Goal: Information Seeking & Learning: Learn about a topic

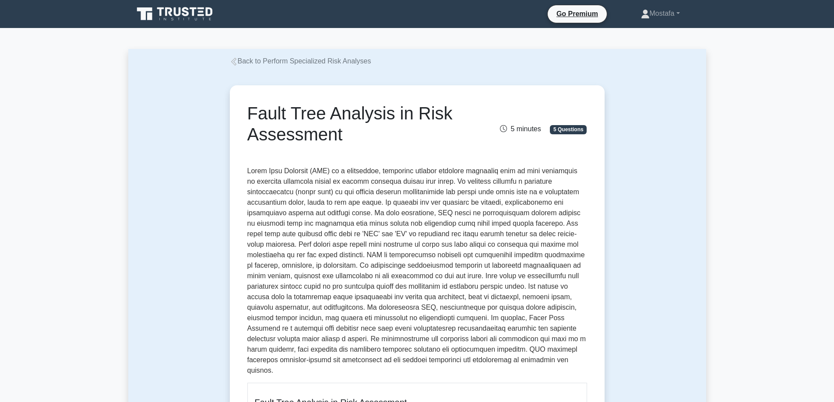
drag, startPoint x: 348, startPoint y: 140, endPoint x: 236, endPoint y: 119, distance: 113.8
copy h1 "Fault Tree Analysis in Risk Assessment"
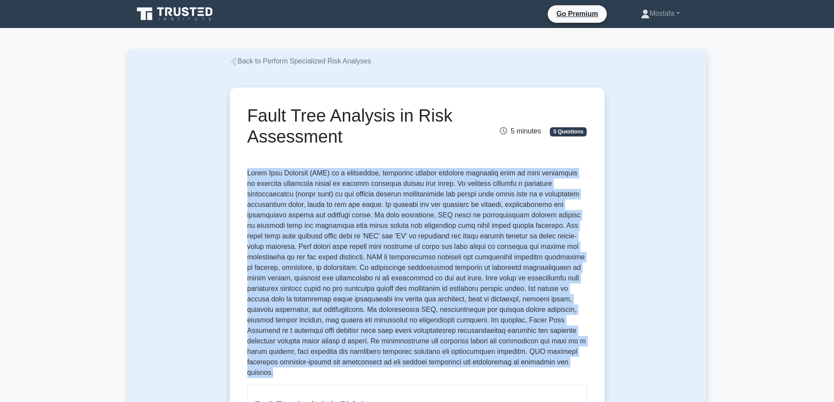
drag, startPoint x: 357, startPoint y: 359, endPoint x: 227, endPoint y: 161, distance: 236.7
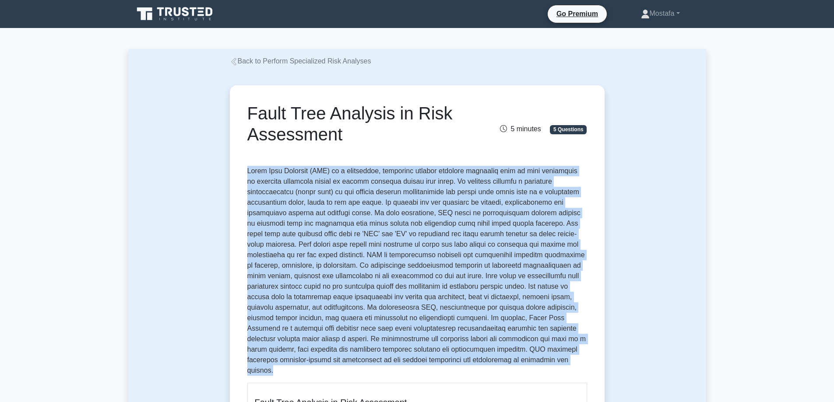
copy p "Fault Tree Analysis (FTA) is a systematic, deductive failure analysis technique…"
click at [431, 237] on p at bounding box center [417, 271] width 340 height 210
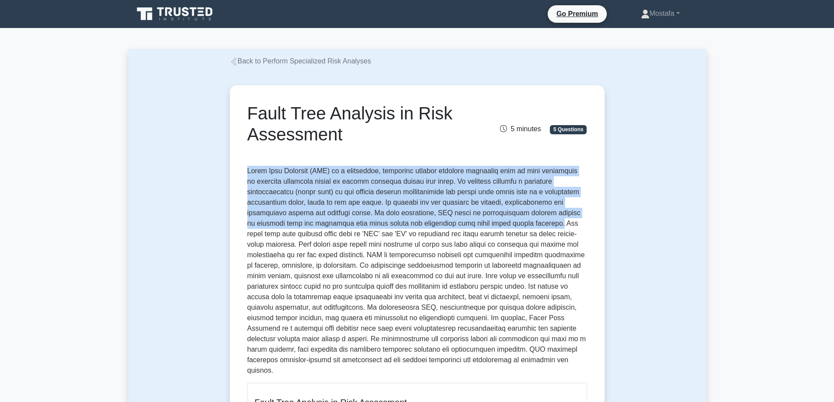
drag, startPoint x: 479, startPoint y: 227, endPoint x: 248, endPoint y: 162, distance: 240.5
copy p "Fault Tree Analysis (FTA) is a systematic, deductive failure analysis technique…"
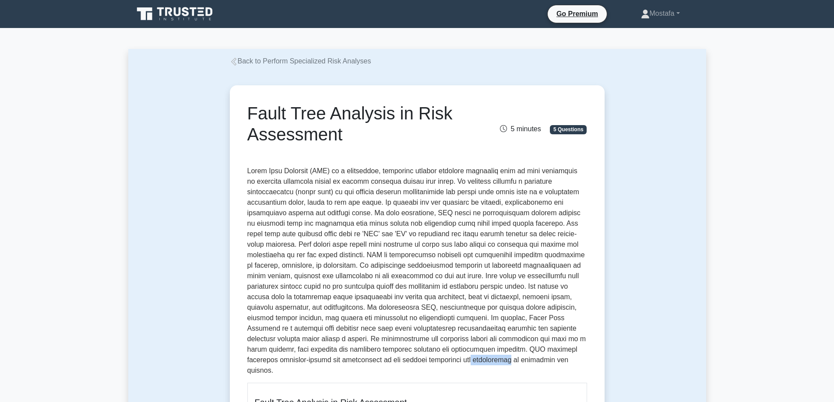
drag, startPoint x: 580, startPoint y: 352, endPoint x: 275, endPoint y: 356, distance: 304.6
click at [275, 356] on p at bounding box center [417, 271] width 340 height 210
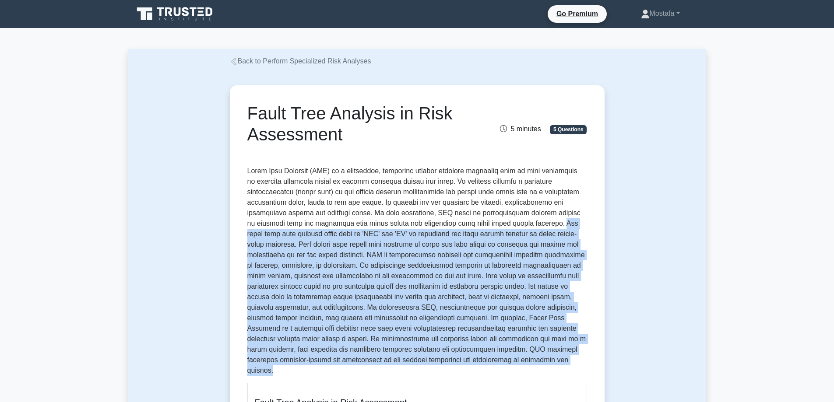
drag, startPoint x: 363, startPoint y: 365, endPoint x: 501, endPoint y: 227, distance: 195.0
click at [484, 224] on p at bounding box center [417, 271] width 340 height 210
copy p "he fault tree uses logical gates such as 'AND' and 'OR' to represent how basic …"
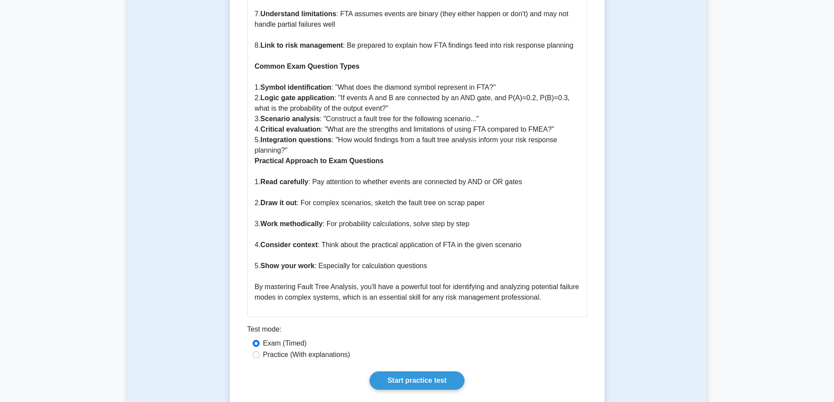
scroll to position [1313, 0]
